Goal: Navigation & Orientation: Find specific page/section

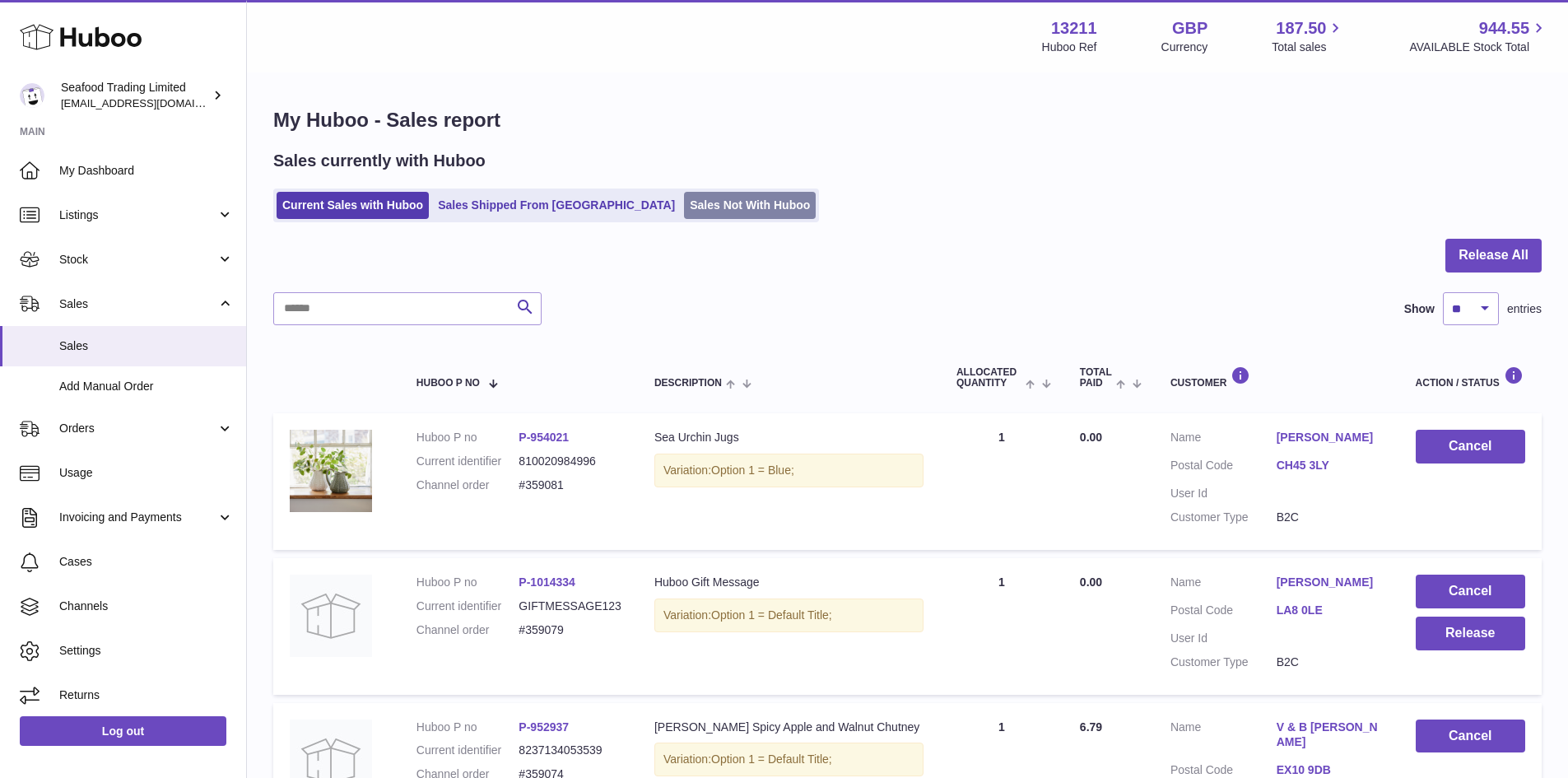
click at [684, 212] on link "Sales Not With Huboo" at bounding box center [750, 205] width 132 height 28
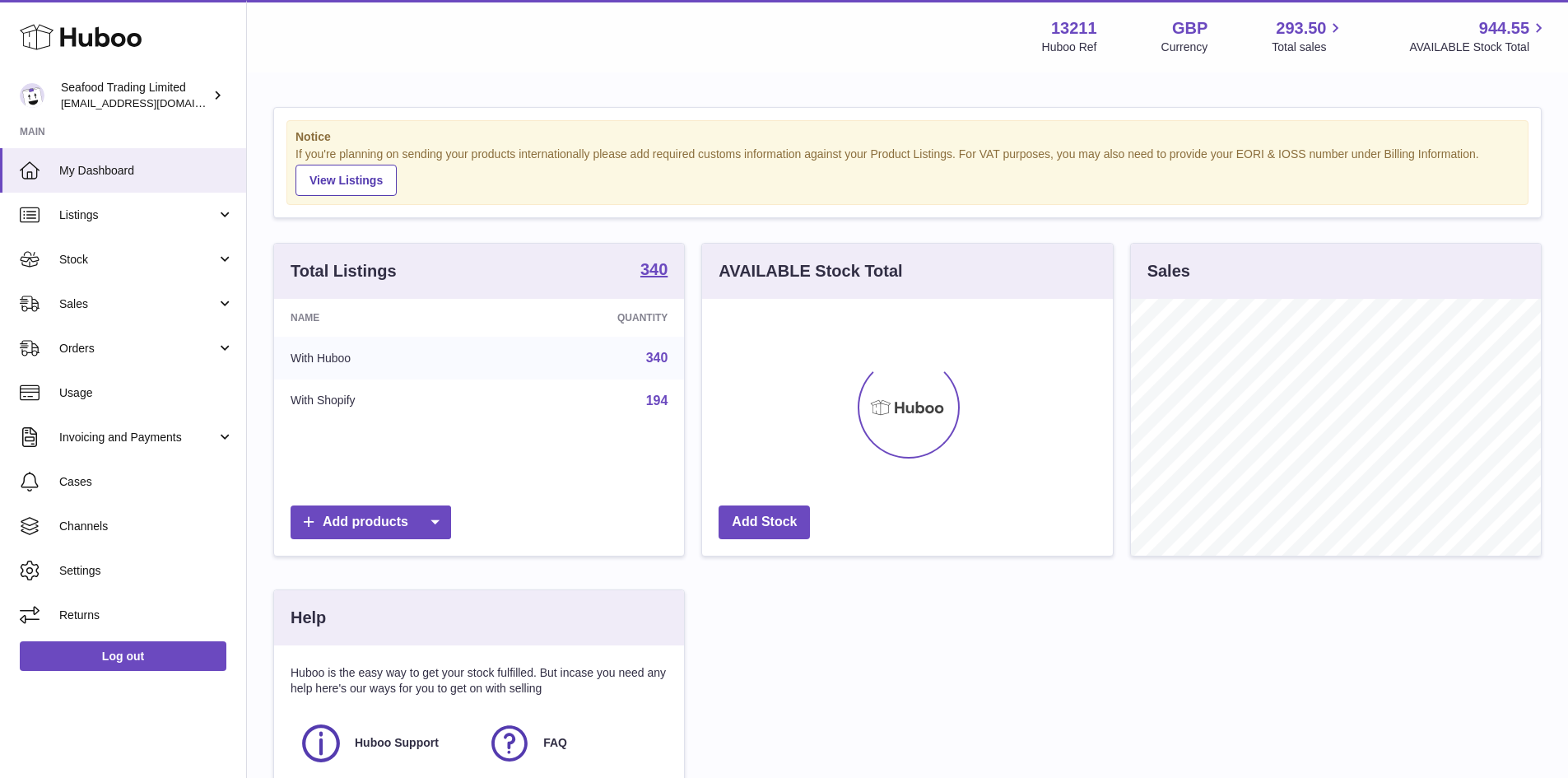
scroll to position [256, 411]
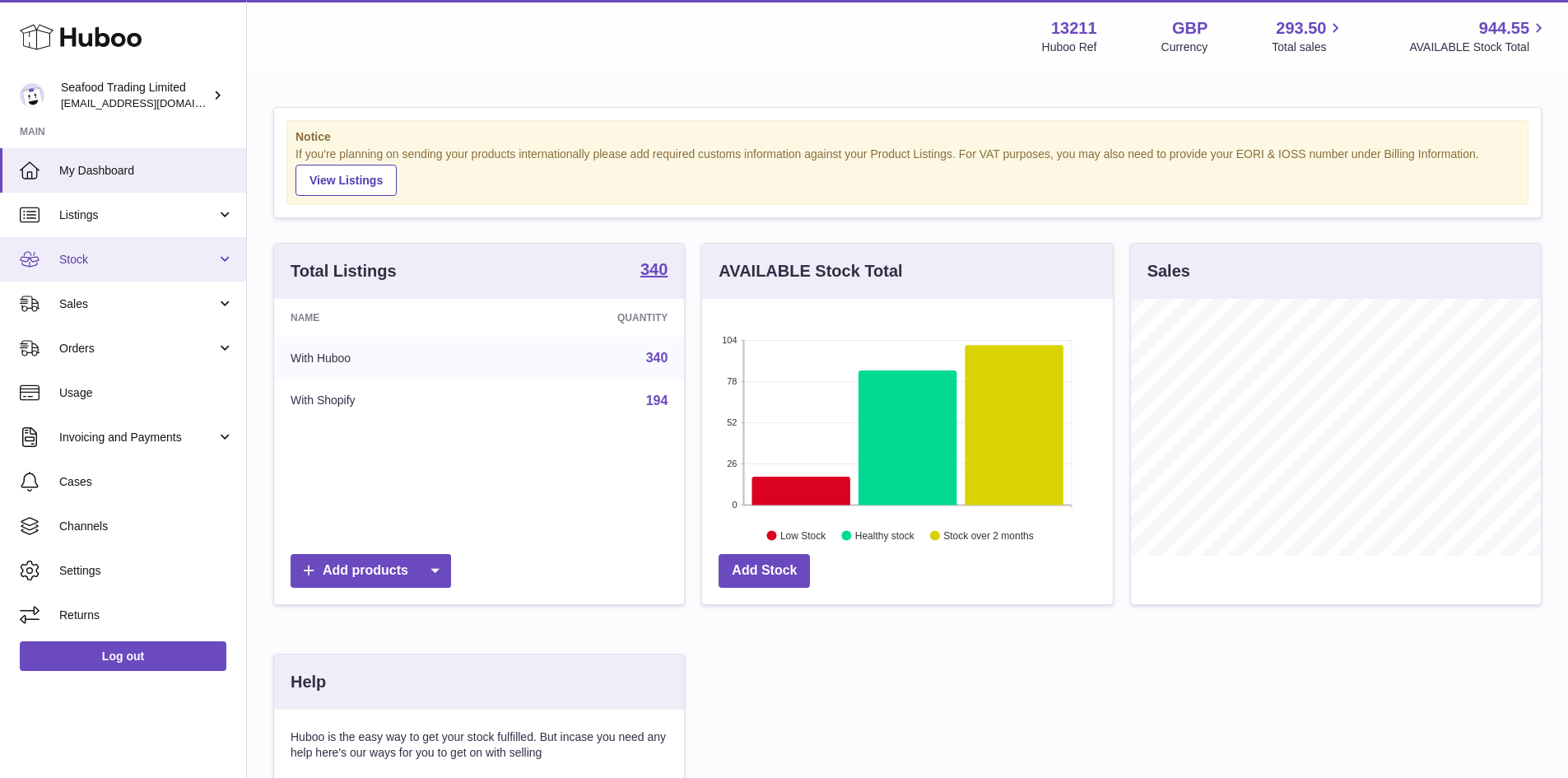
click at [81, 255] on span "Stock" at bounding box center [137, 259] width 157 height 16
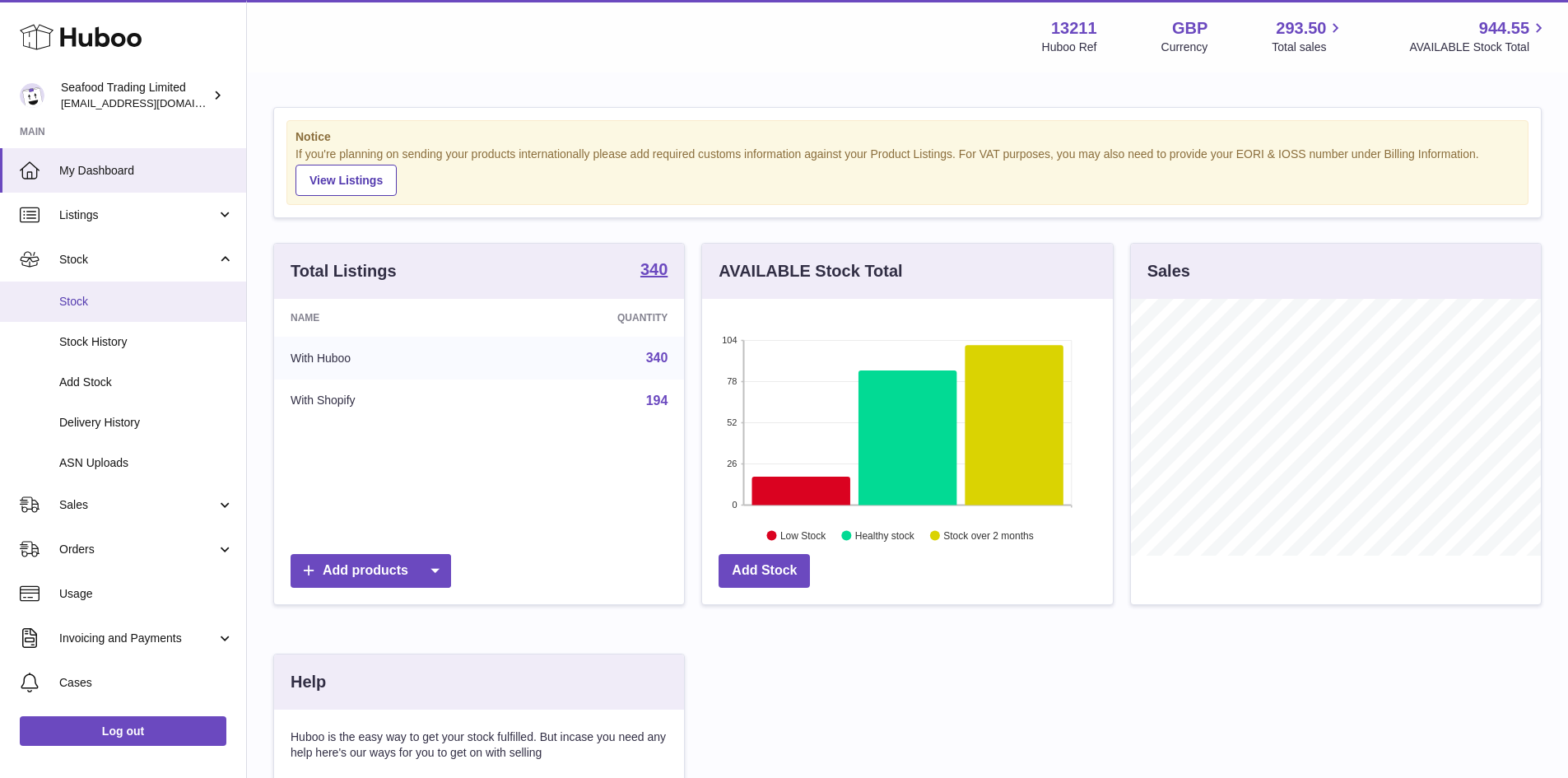
click at [80, 291] on link "Stock" at bounding box center [123, 301] width 247 height 40
